Goal: Task Accomplishment & Management: Manage account settings

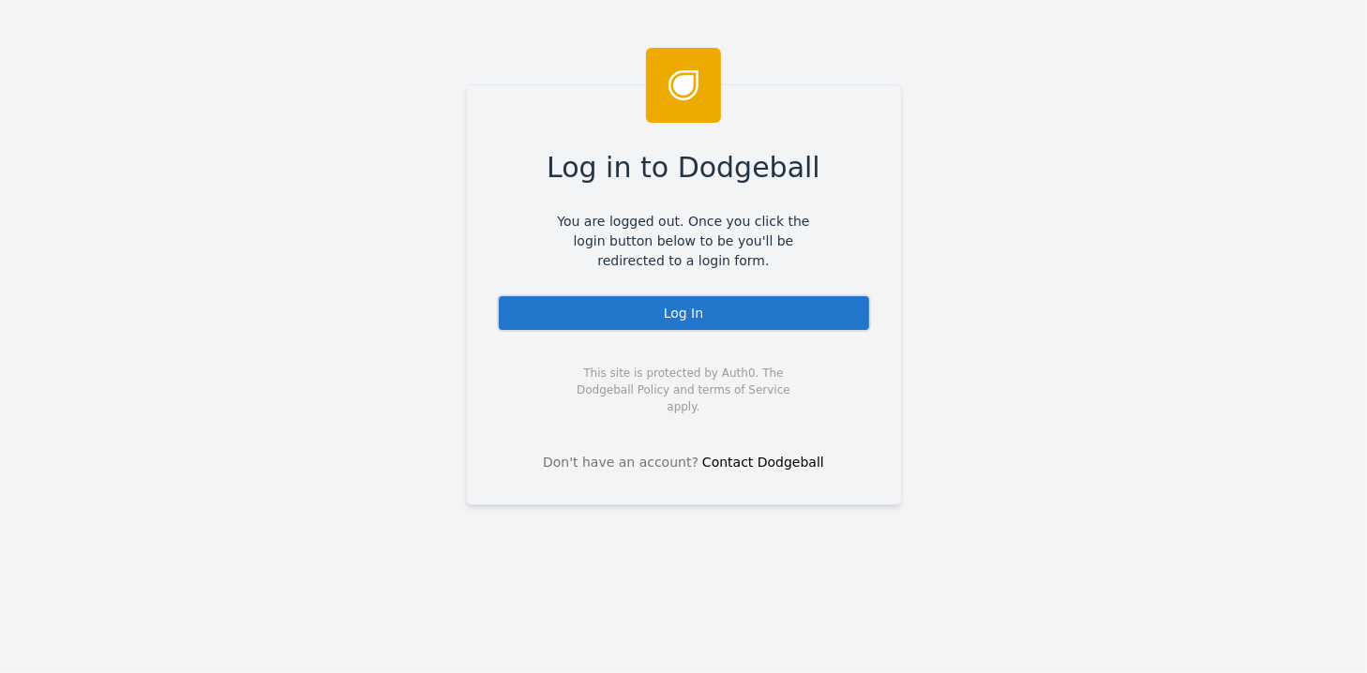
click at [685, 313] on div "Log In" at bounding box center [684, 312] width 374 height 37
click at [687, 307] on div "Log In" at bounding box center [684, 312] width 374 height 37
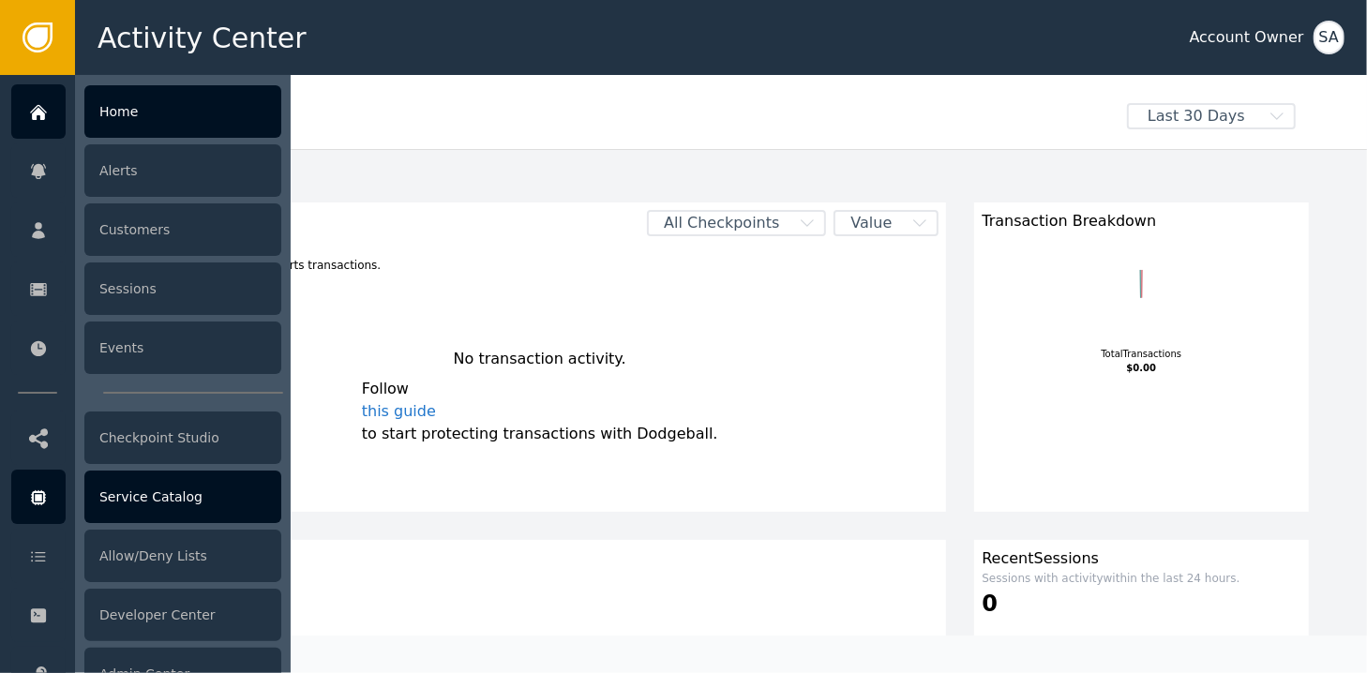
click at [163, 500] on div "Service Catalog" at bounding box center [182, 497] width 197 height 52
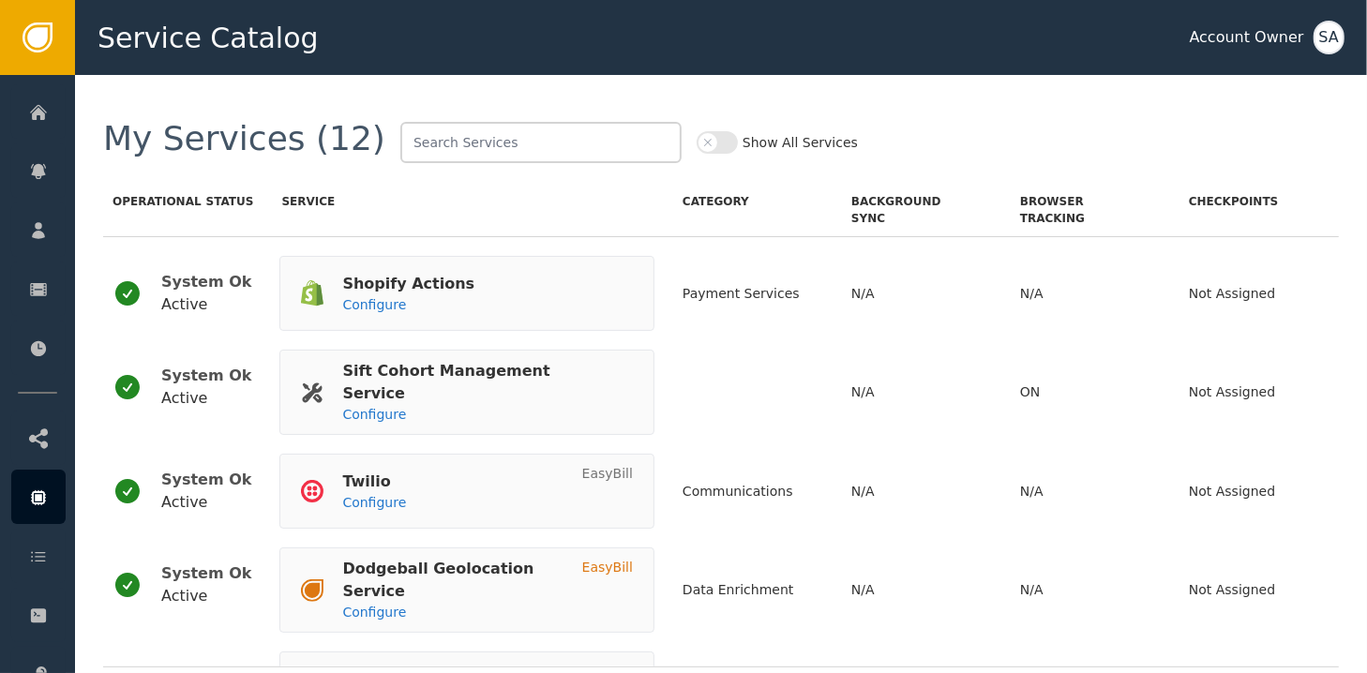
scroll to position [709, 0]
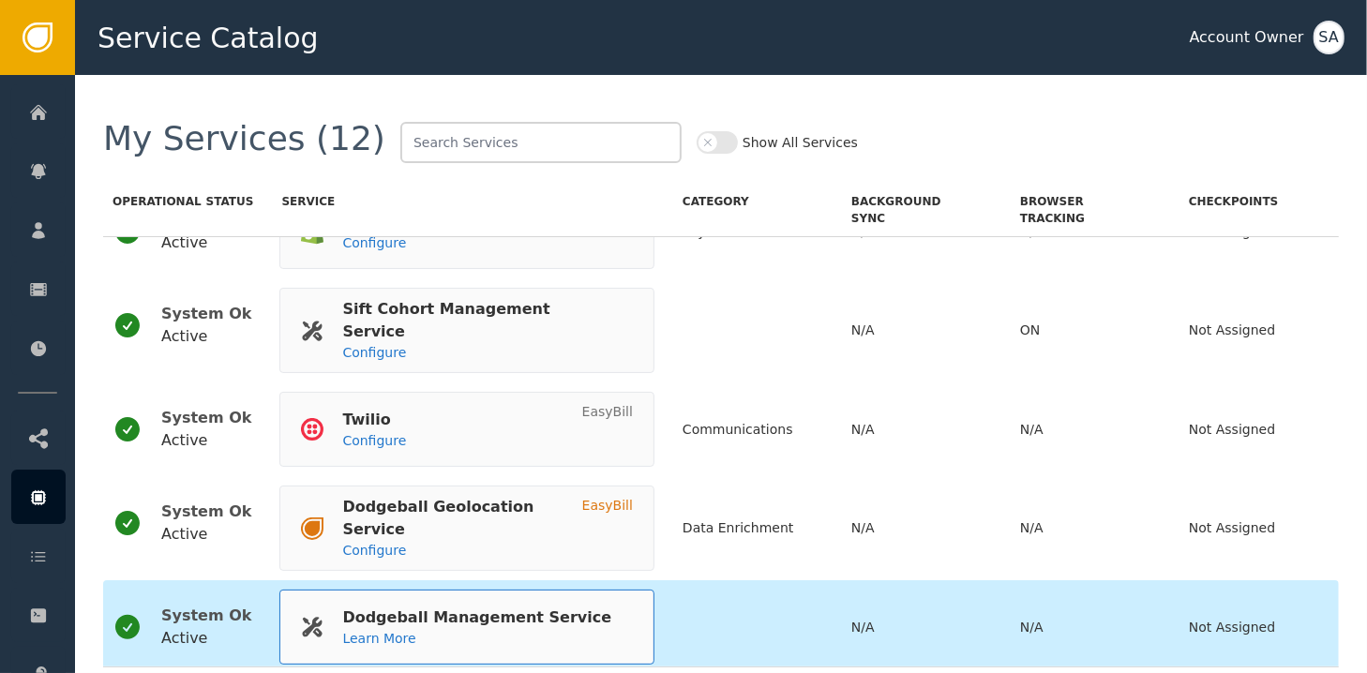
click at [472, 606] on div "Dodgeball Management Service" at bounding box center [476, 617] width 269 height 22
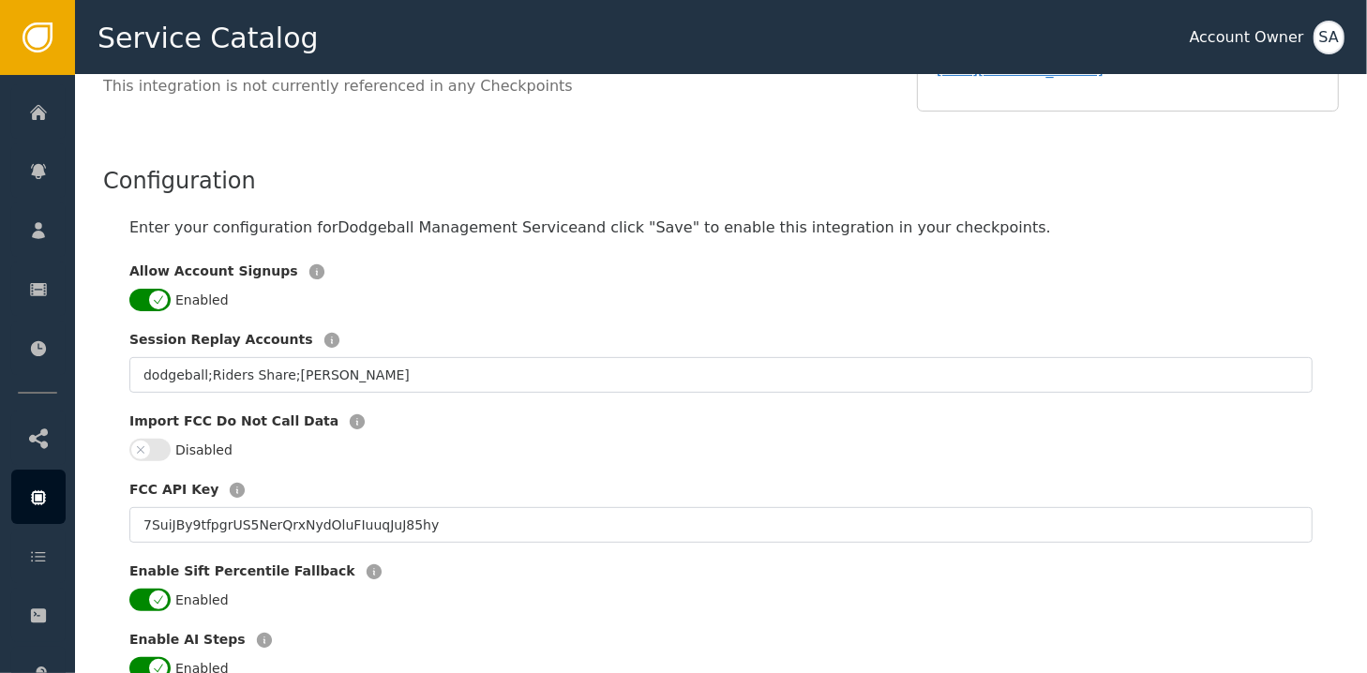
scroll to position [375, 0]
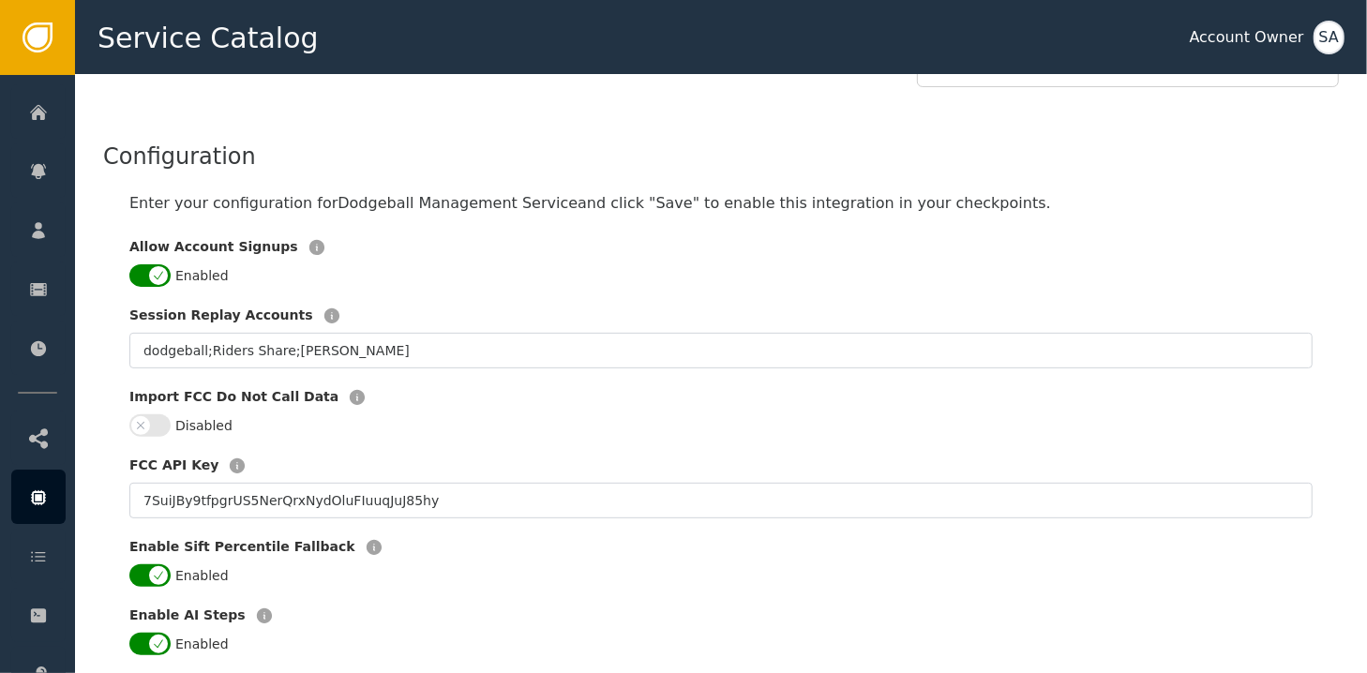
click at [143, 264] on button "Enabled" at bounding box center [149, 275] width 41 height 22
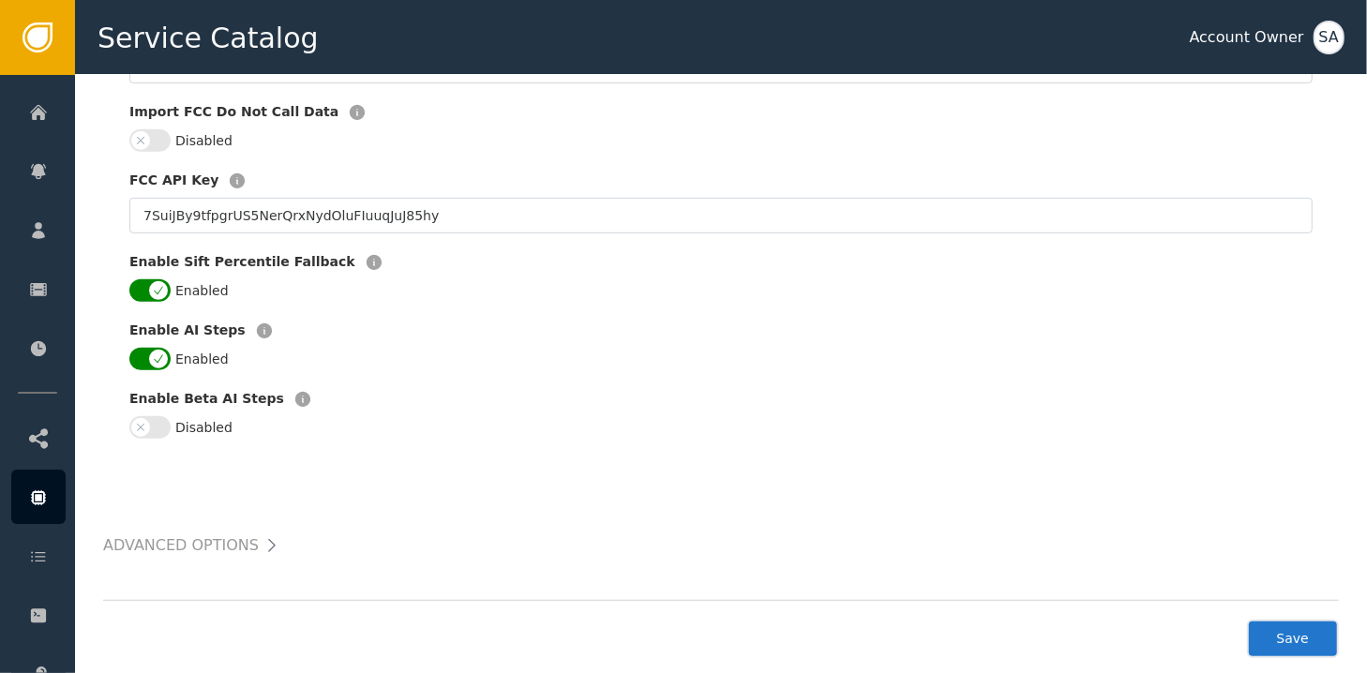
scroll to position [675, 0]
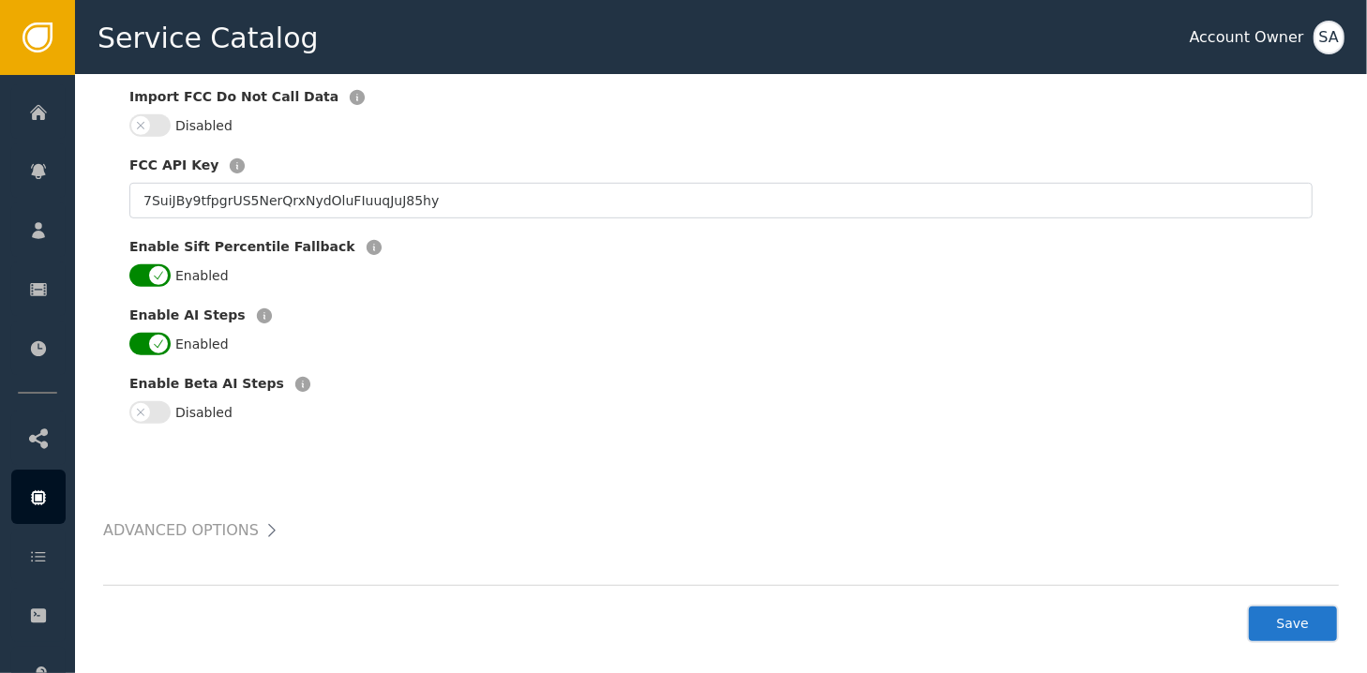
click at [1297, 619] on button "Save" at bounding box center [1293, 624] width 92 height 38
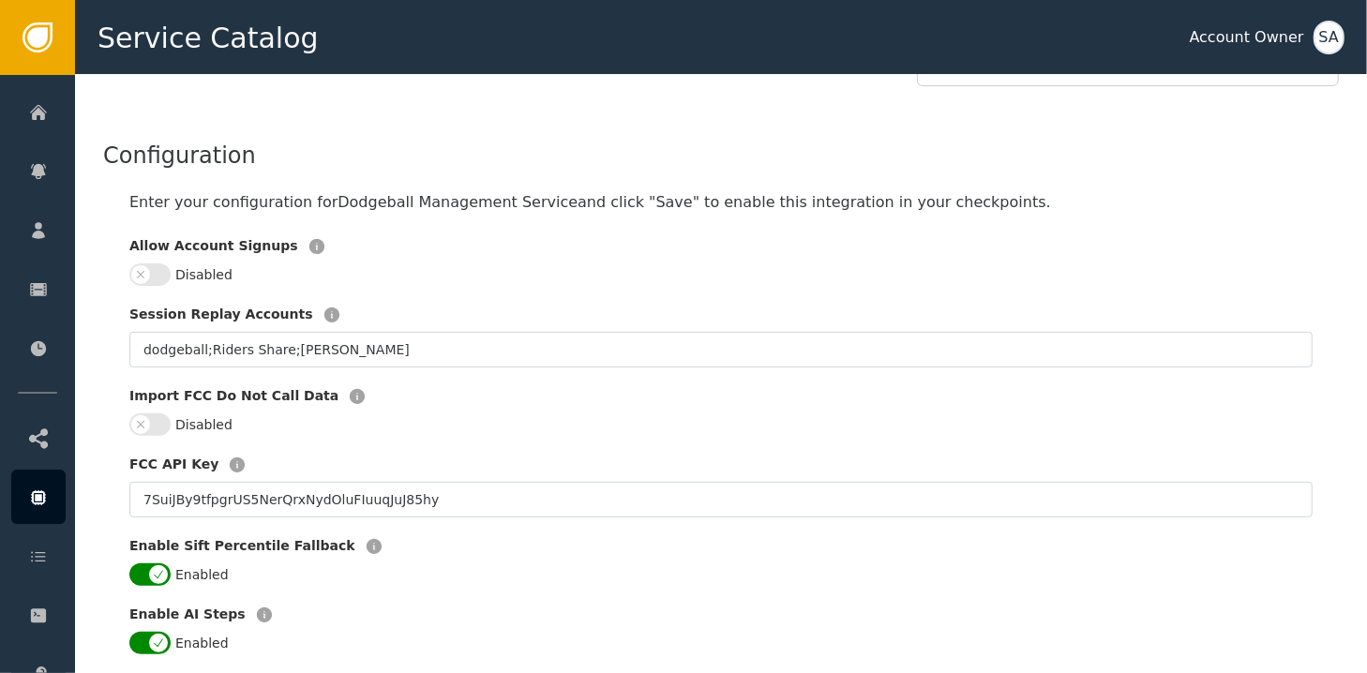
scroll to position [300, 0]
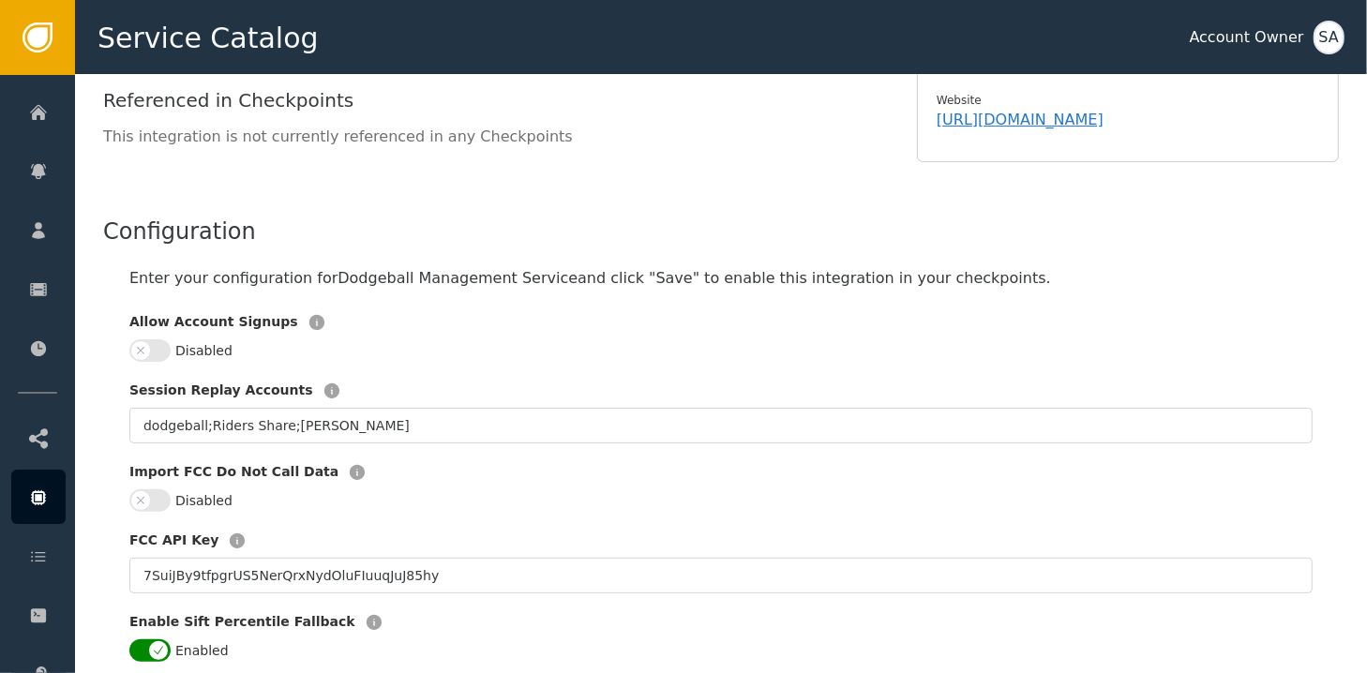
click at [1336, 32] on div "SA" at bounding box center [1328, 38] width 31 height 34
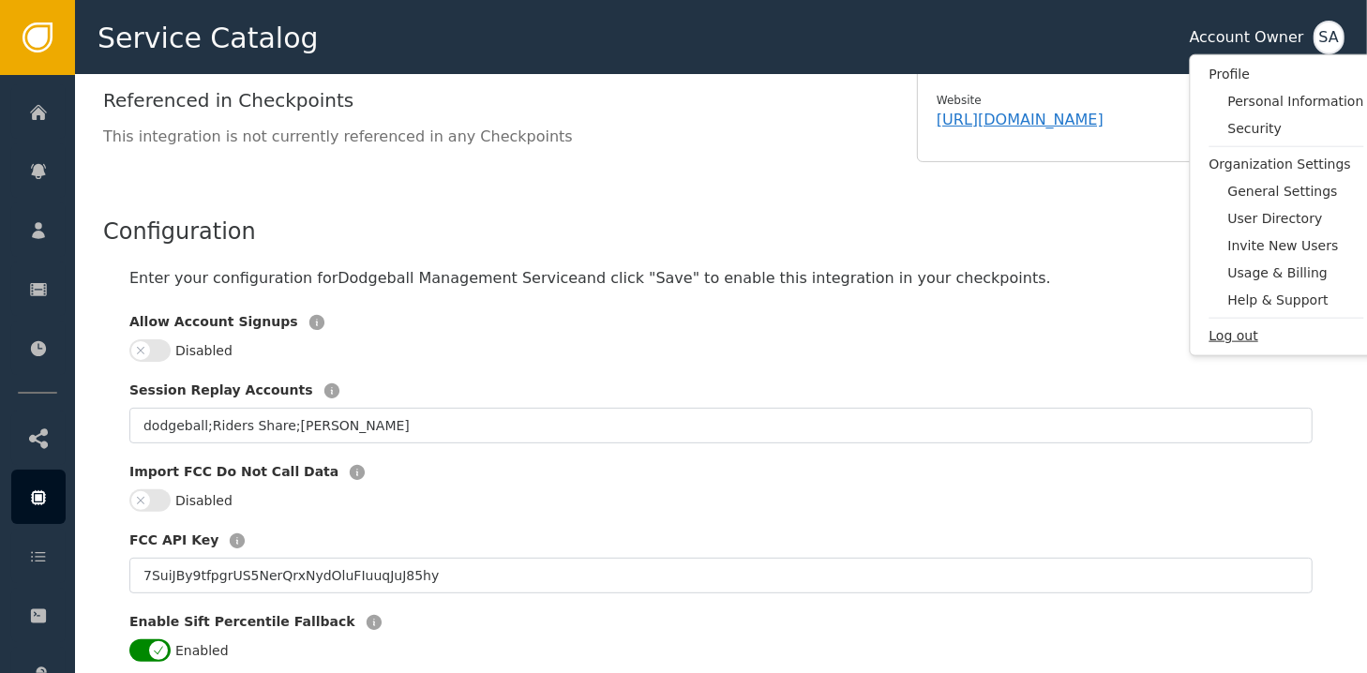
click at [1230, 336] on span "Log out" at bounding box center [1286, 336] width 155 height 20
